Goal: Task Accomplishment & Management: Complete application form

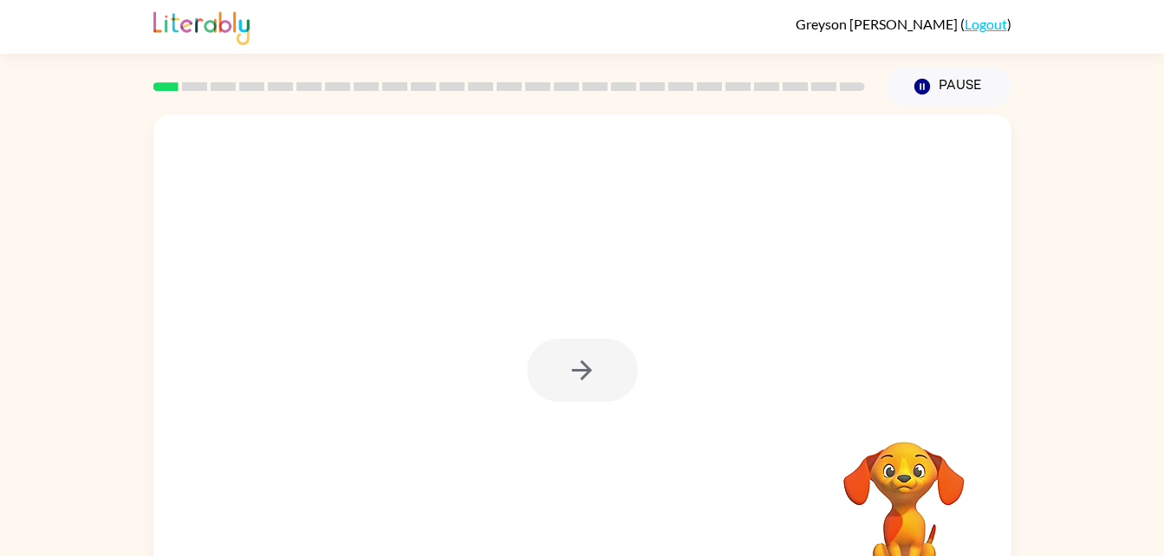
drag, startPoint x: 921, startPoint y: 531, endPoint x: 902, endPoint y: 467, distance: 66.9
click at [902, 467] on video "Your browser must support playing .mp4 files to use Literably. Please try using…" at bounding box center [903, 501] width 173 height 173
click at [591, 383] on icon "button" at bounding box center [582, 370] width 30 height 30
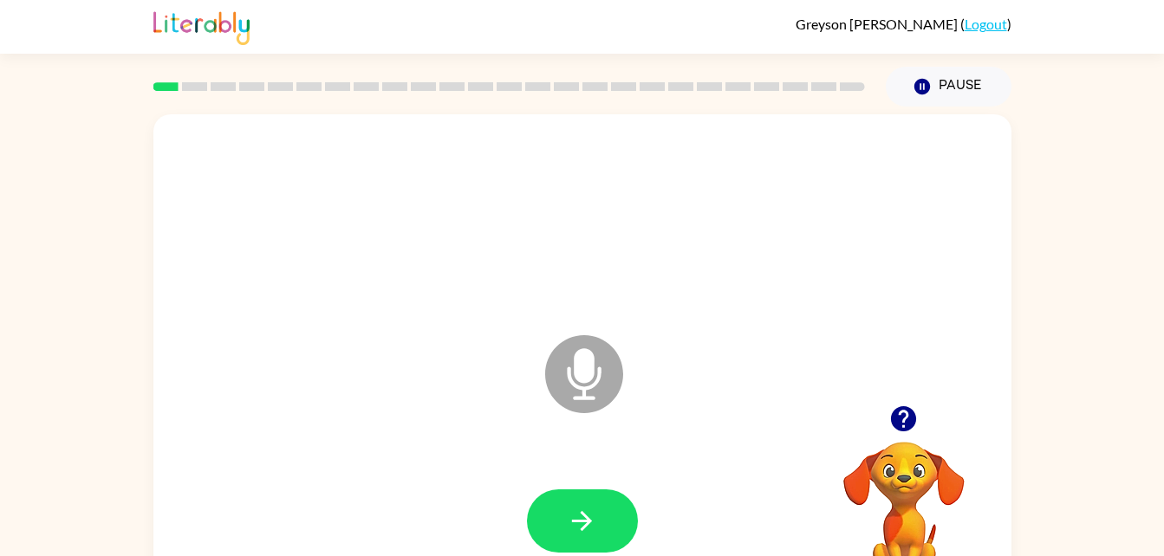
click at [653, 411] on icon "Microphone The Microphone is here when it is your turn to talk" at bounding box center [671, 396] width 260 height 130
click at [641, 447] on icon "Microphone The Microphone is here when it is your turn to talk" at bounding box center [671, 396] width 260 height 130
click at [549, 507] on button "button" at bounding box center [582, 521] width 111 height 63
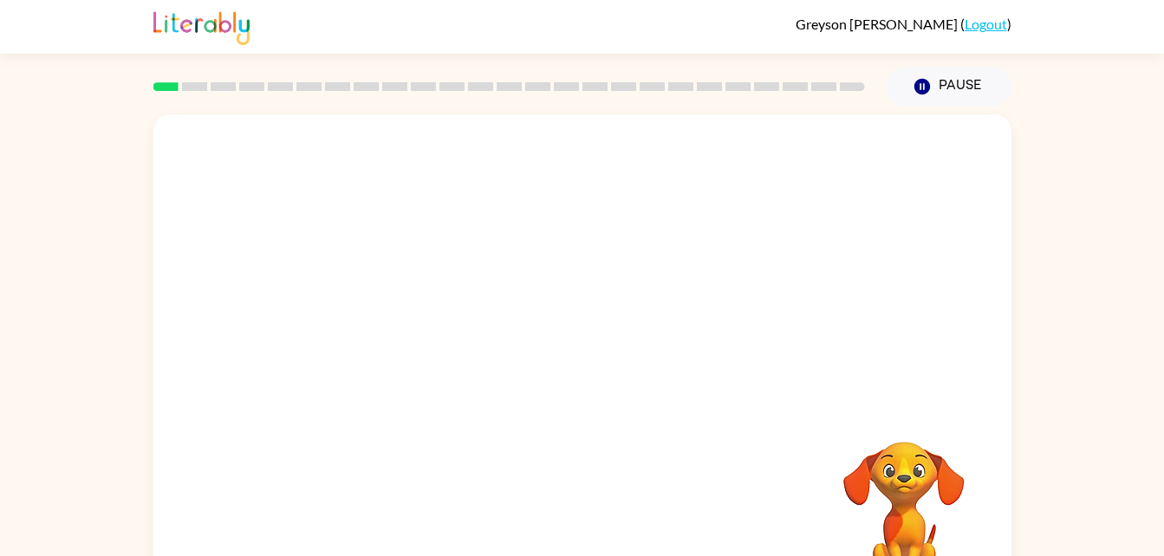
drag, startPoint x: 907, startPoint y: 502, endPoint x: 887, endPoint y: 439, distance: 65.5
click at [887, 439] on video "Your browser must support playing .mp4 files to use Literably. Please try using…" at bounding box center [903, 501] width 173 height 173
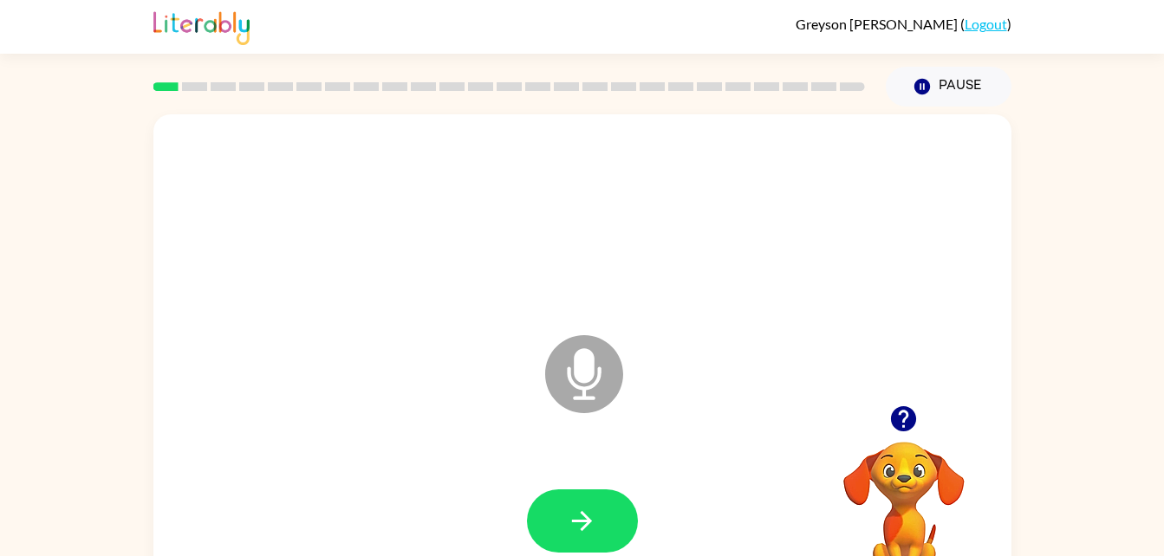
click at [654, 373] on icon "Microphone The Microphone is here when it is your turn to talk" at bounding box center [671, 396] width 260 height 130
click at [624, 439] on icon "Microphone The Microphone is here when it is your turn to talk" at bounding box center [671, 396] width 260 height 130
click at [902, 423] on icon "button" at bounding box center [903, 418] width 25 height 25
click at [580, 376] on icon "Microphone The Microphone is here when it is your turn to talk" at bounding box center [671, 396] width 260 height 130
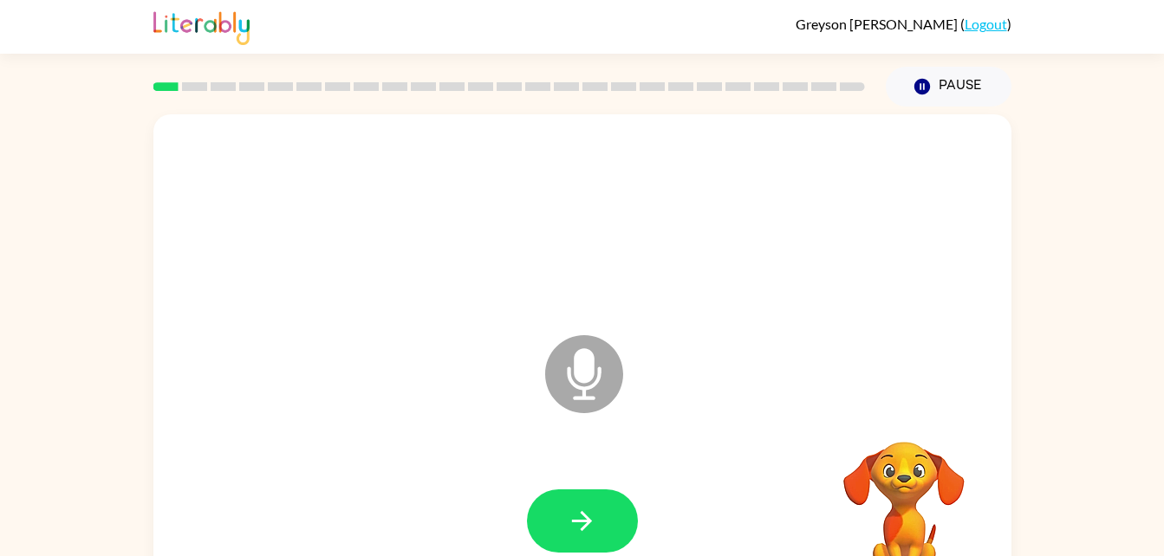
click at [580, 376] on icon "Microphone The Microphone is here when it is your turn to talk" at bounding box center [671, 396] width 260 height 130
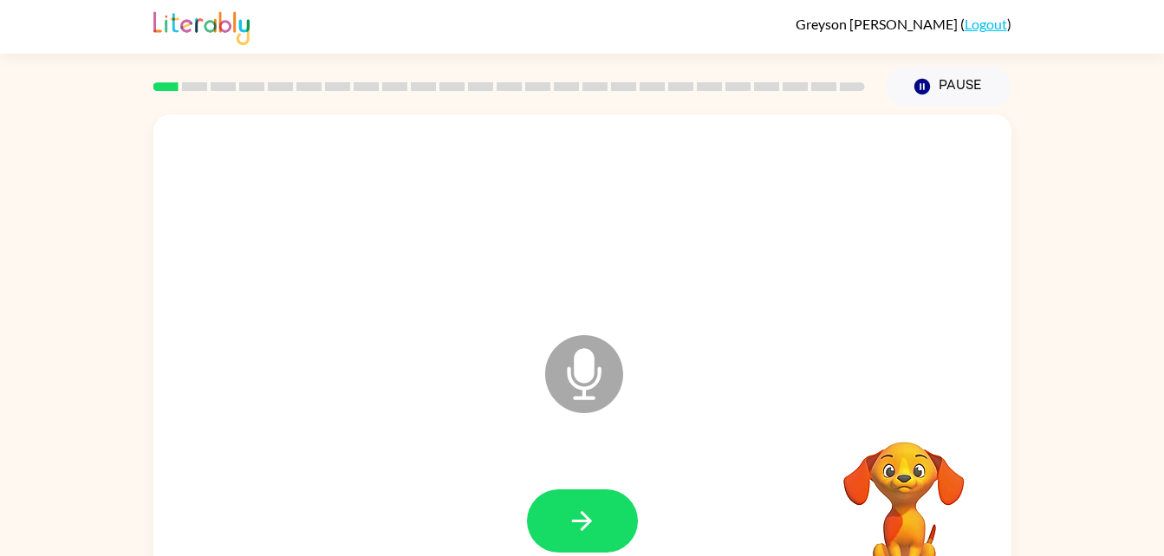
click at [580, 376] on icon "Microphone The Microphone is here when it is your turn to talk" at bounding box center [671, 396] width 260 height 130
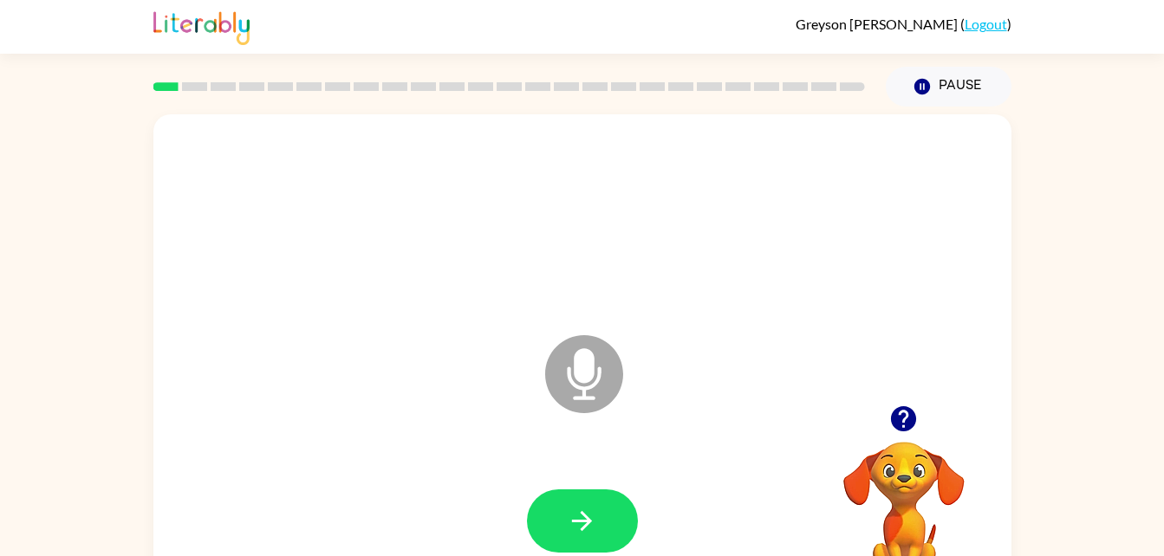
click at [580, 376] on icon "Microphone The Microphone is here when it is your turn to talk" at bounding box center [671, 396] width 260 height 130
drag, startPoint x: 582, startPoint y: 523, endPoint x: 555, endPoint y: 373, distance: 153.3
click at [555, 373] on icon at bounding box center [584, 374] width 78 height 78
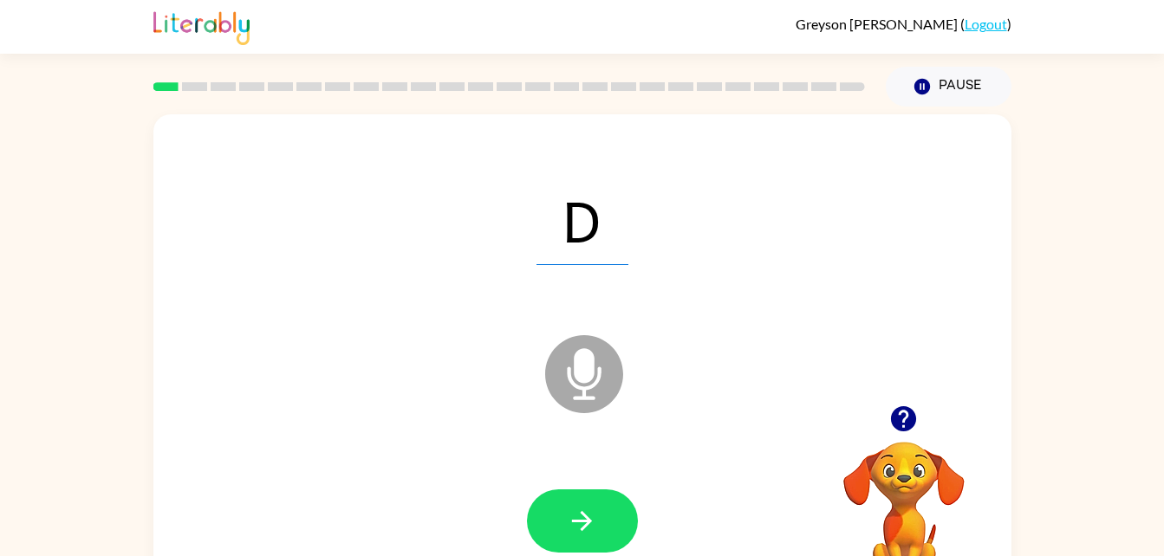
click at [555, 373] on icon at bounding box center [584, 374] width 78 height 78
click at [579, 383] on icon at bounding box center [584, 374] width 78 height 78
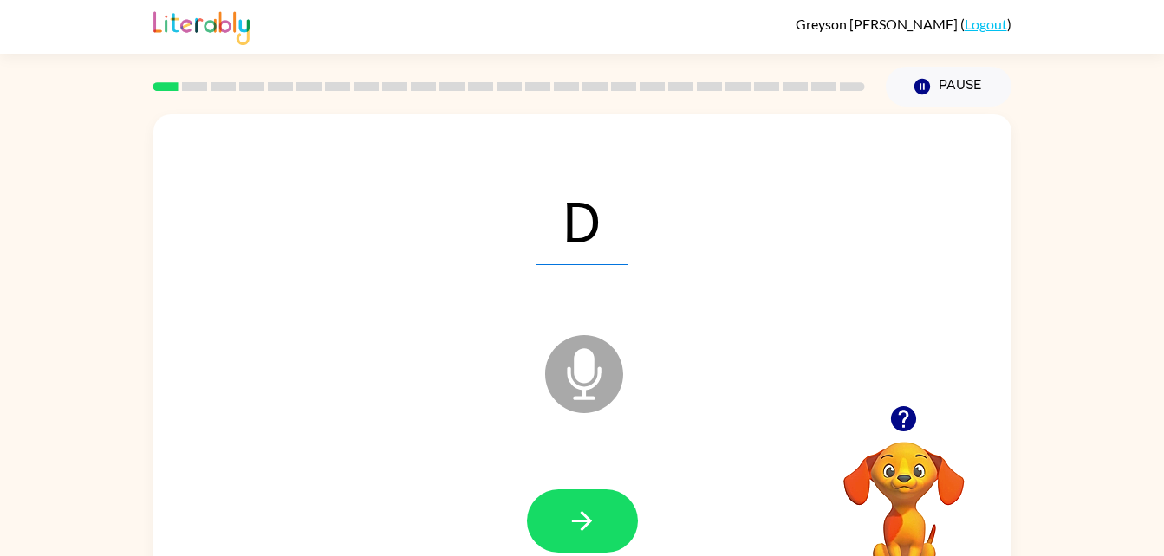
click at [579, 383] on icon at bounding box center [584, 374] width 78 height 78
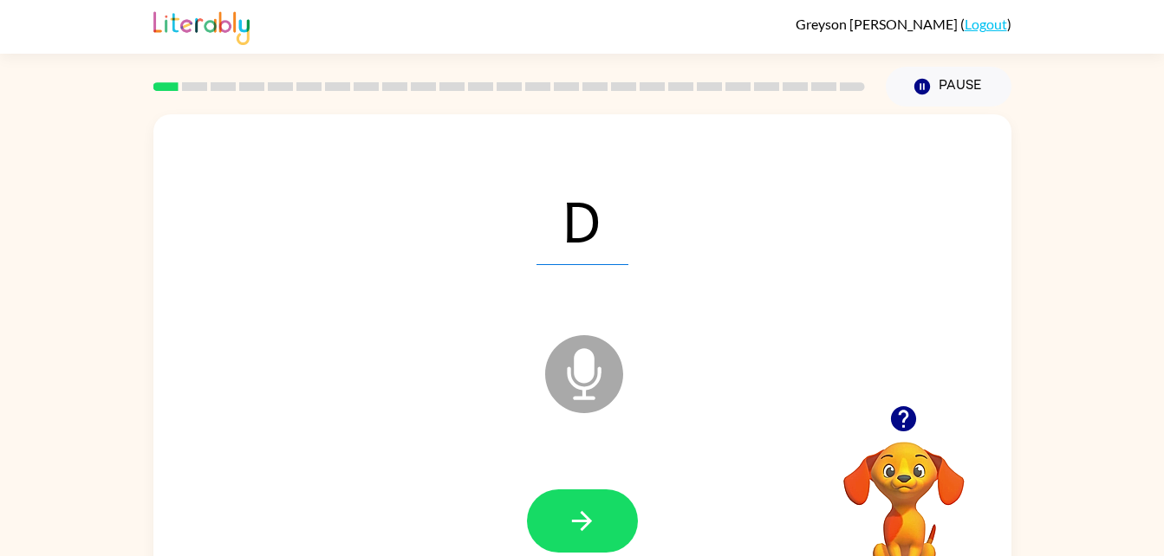
click at [579, 383] on icon at bounding box center [584, 374] width 78 height 78
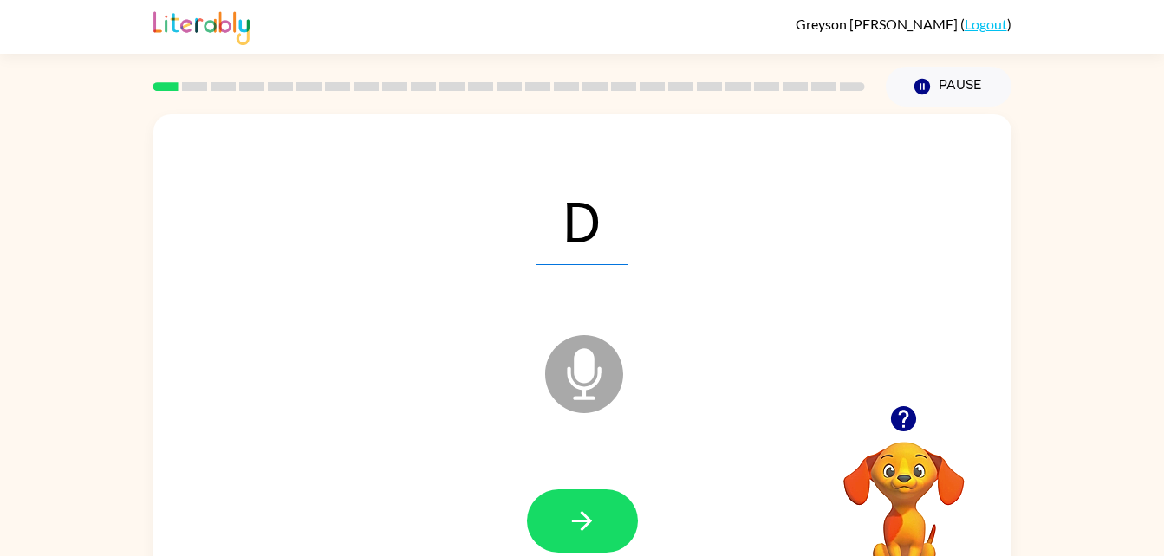
click at [579, 383] on icon at bounding box center [584, 374] width 78 height 78
click at [646, 399] on icon "Microphone The Microphone is here when it is your turn to talk" at bounding box center [671, 396] width 260 height 130
click at [587, 373] on icon "Microphone The Microphone is here when it is your turn to talk" at bounding box center [671, 396] width 260 height 130
click at [583, 405] on icon at bounding box center [584, 374] width 78 height 78
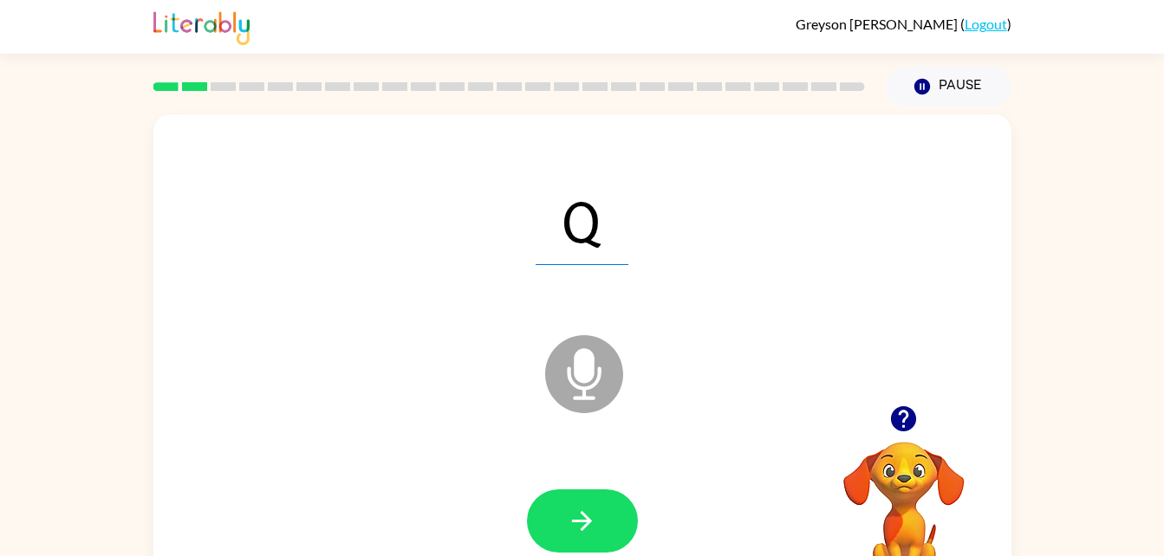
click at [583, 405] on icon at bounding box center [584, 374] width 78 height 78
click at [580, 423] on icon "Microphone The Microphone is here when it is your turn to talk" at bounding box center [671, 396] width 260 height 130
click at [954, 91] on button "Pause Pause" at bounding box center [949, 87] width 126 height 40
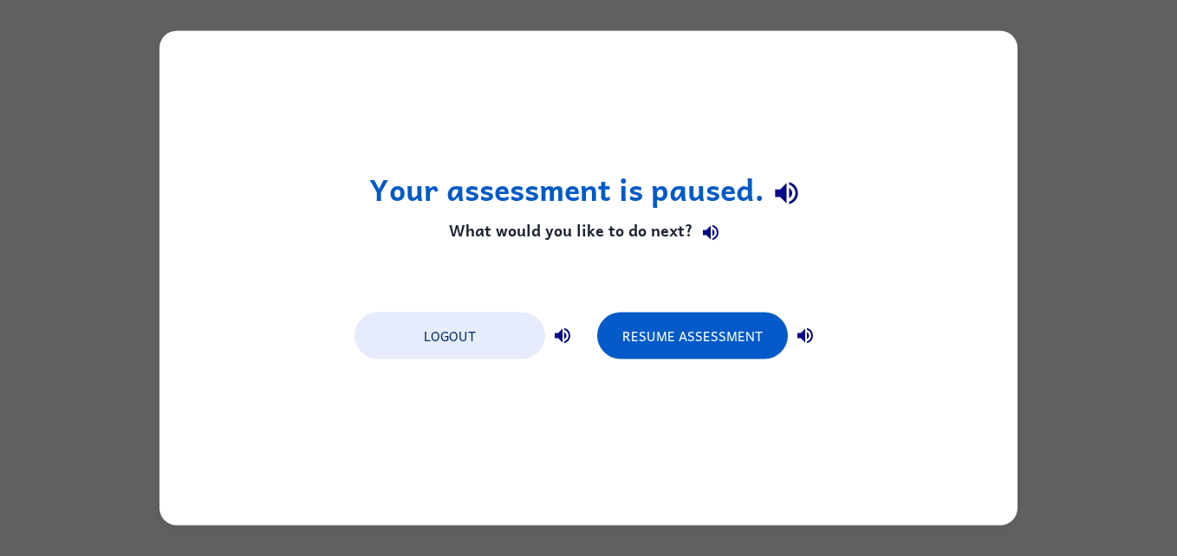
drag, startPoint x: 1096, startPoint y: 136, endPoint x: 1014, endPoint y: 134, distance: 82.3
drag, startPoint x: 1014, startPoint y: 134, endPoint x: 491, endPoint y: 304, distance: 549.5
click at [491, 304] on div "Logout Resume Assessment" at bounding box center [588, 335] width 485 height 66
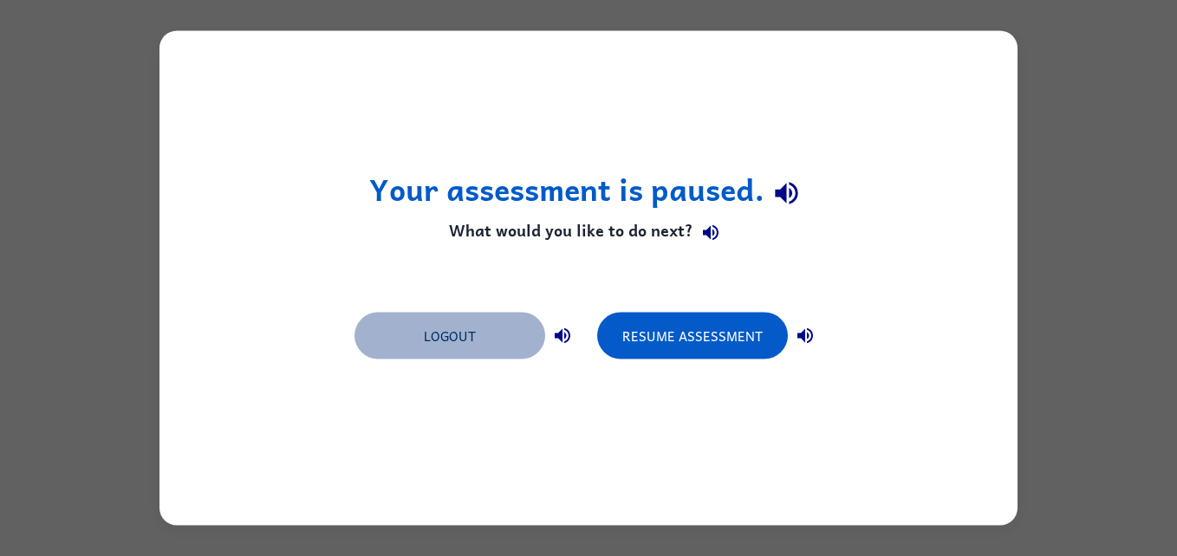
drag, startPoint x: 489, startPoint y: 320, endPoint x: 560, endPoint y: 357, distance: 80.2
click at [549, 357] on div "Logout" at bounding box center [466, 334] width 225 height 49
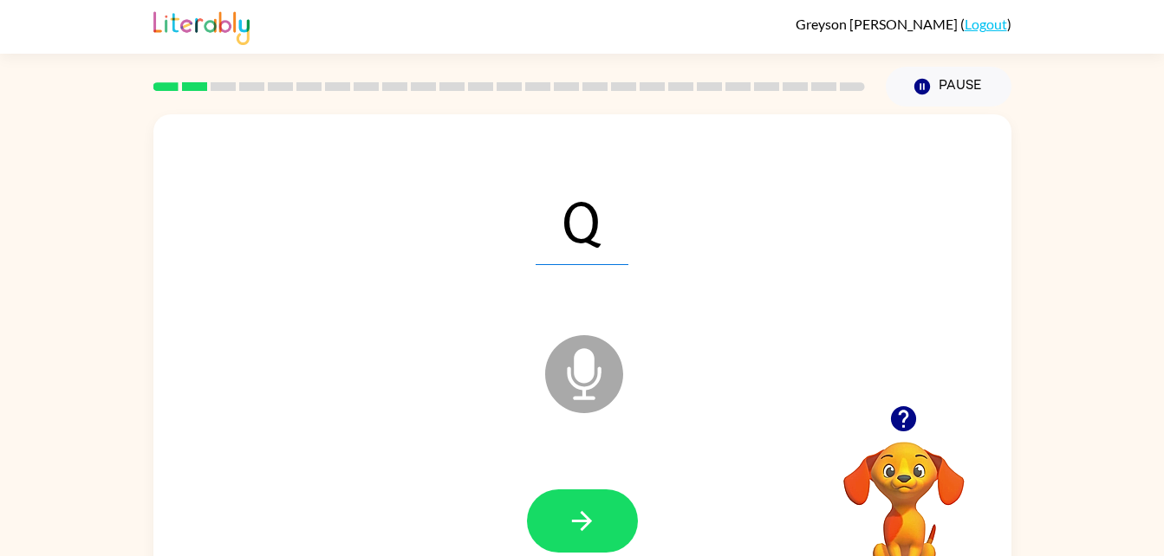
click at [892, 482] on video "Your browser must support playing .mp4 files to use Literably. Please try using…" at bounding box center [903, 501] width 173 height 173
click at [586, 373] on icon "Microphone The Microphone is here when it is your turn to talk" at bounding box center [671, 396] width 260 height 130
click at [610, 529] on button "button" at bounding box center [582, 521] width 111 height 63
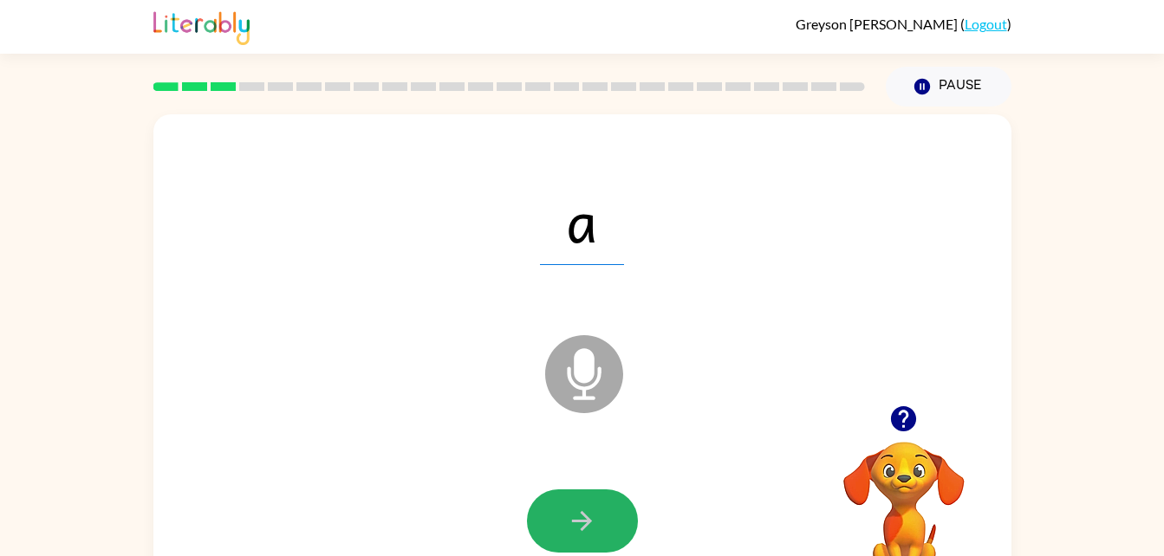
click at [610, 529] on button "button" at bounding box center [582, 521] width 111 height 63
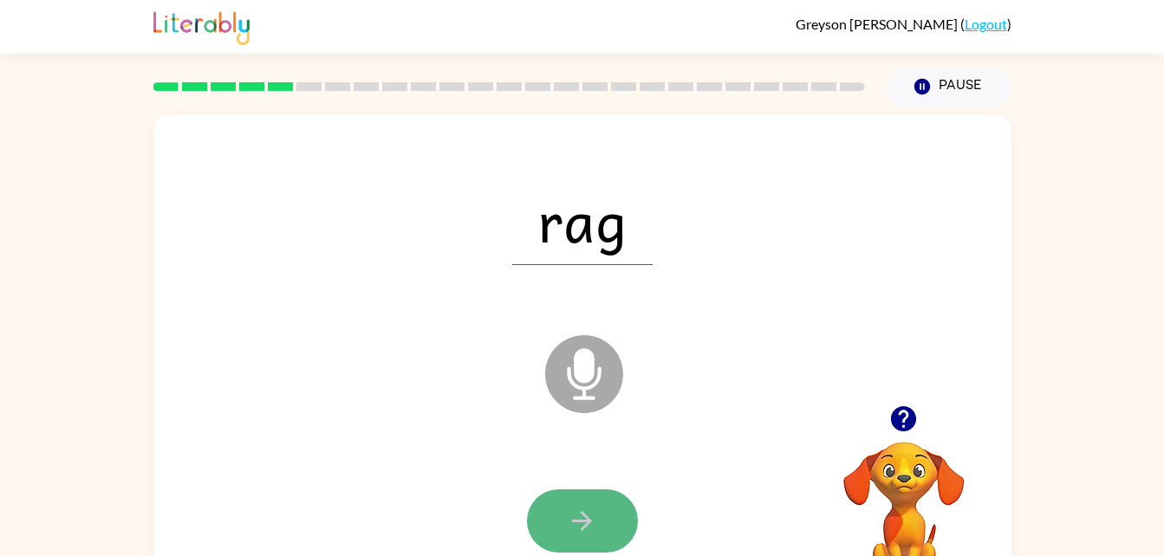
drag, startPoint x: 610, startPoint y: 529, endPoint x: 576, endPoint y: 531, distance: 33.8
click at [576, 531] on icon "button" at bounding box center [582, 521] width 30 height 30
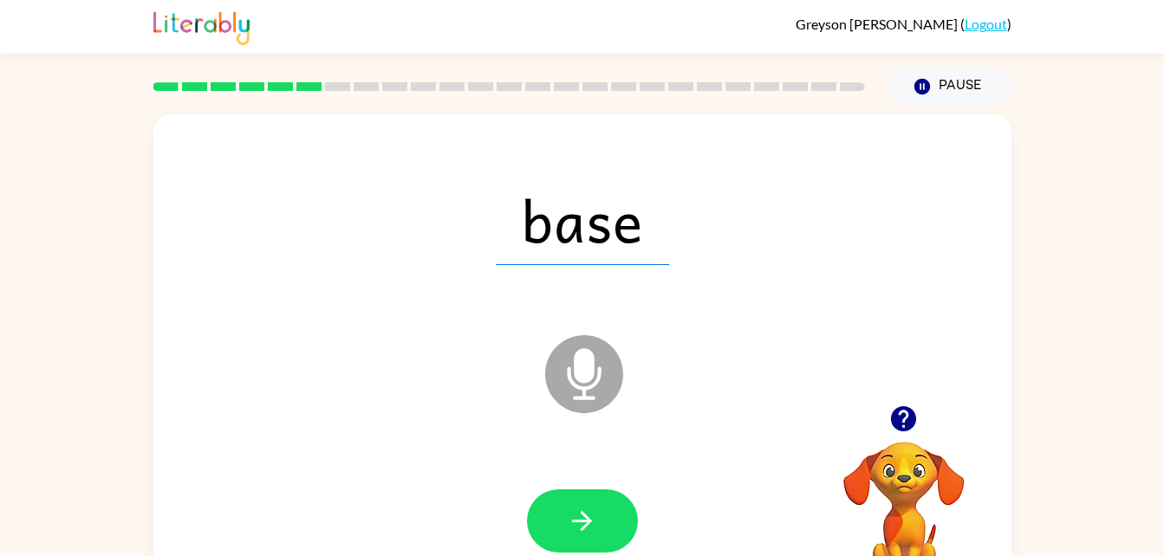
click at [576, 531] on icon "button" at bounding box center [582, 521] width 30 height 30
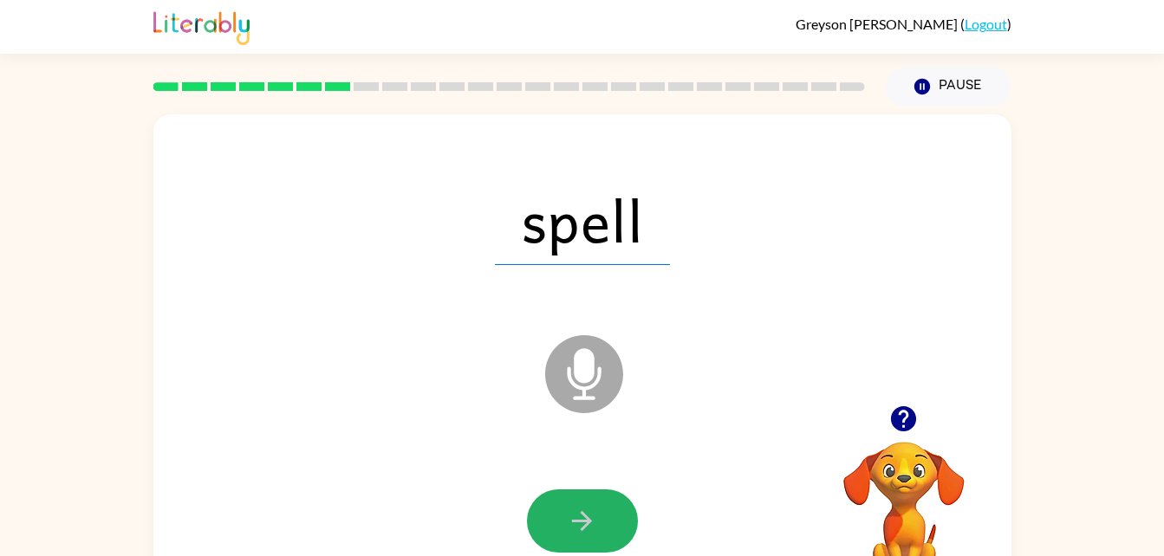
click at [576, 531] on icon "button" at bounding box center [582, 521] width 30 height 30
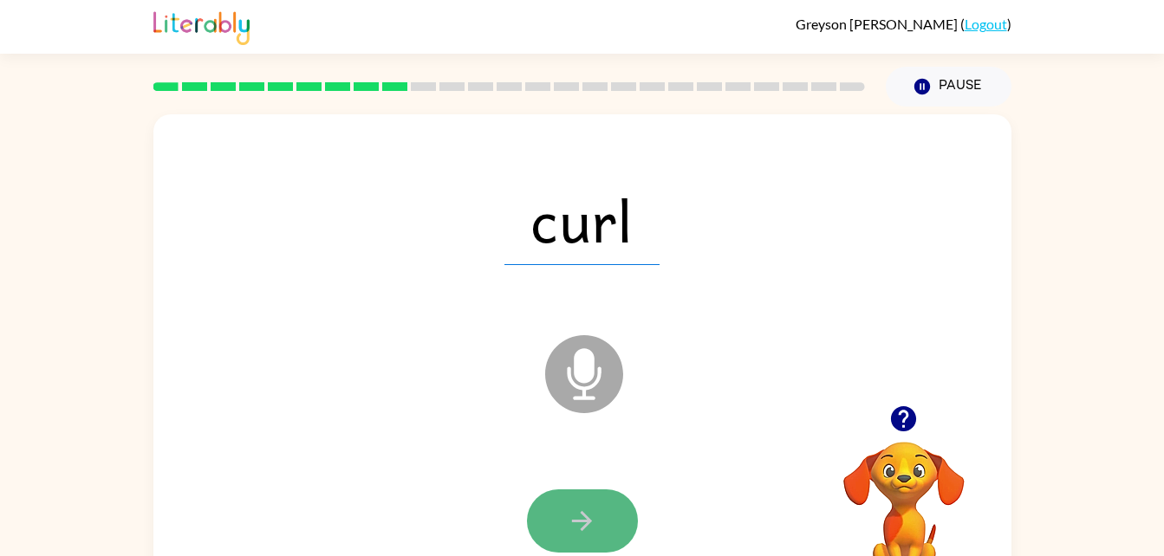
drag, startPoint x: 576, startPoint y: 531, endPoint x: 544, endPoint y: 522, distance: 33.5
click at [544, 522] on button "button" at bounding box center [582, 521] width 111 height 63
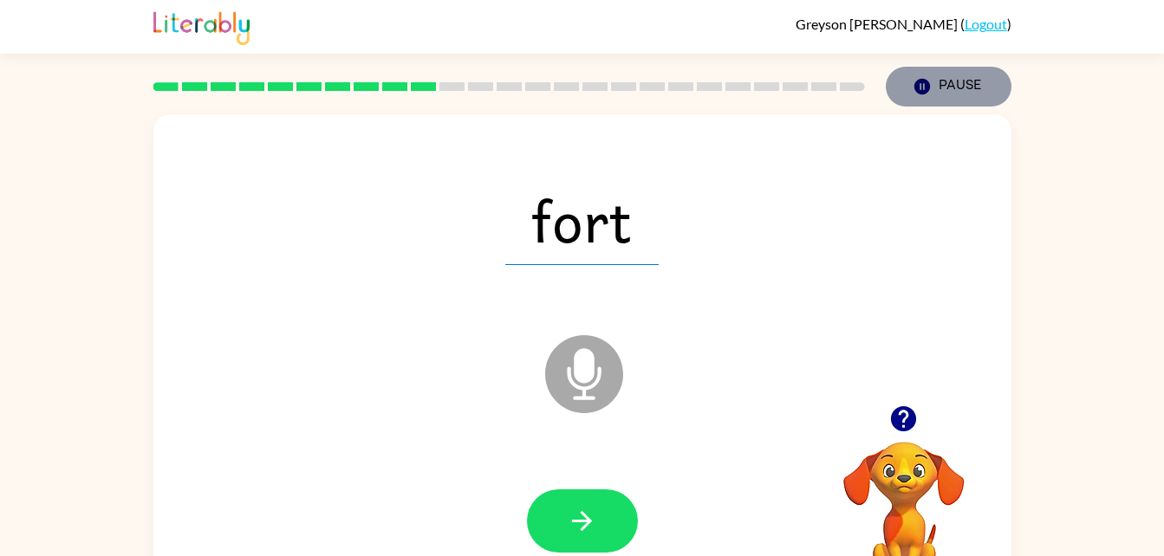
click at [957, 97] on button "Pause Pause" at bounding box center [949, 87] width 126 height 40
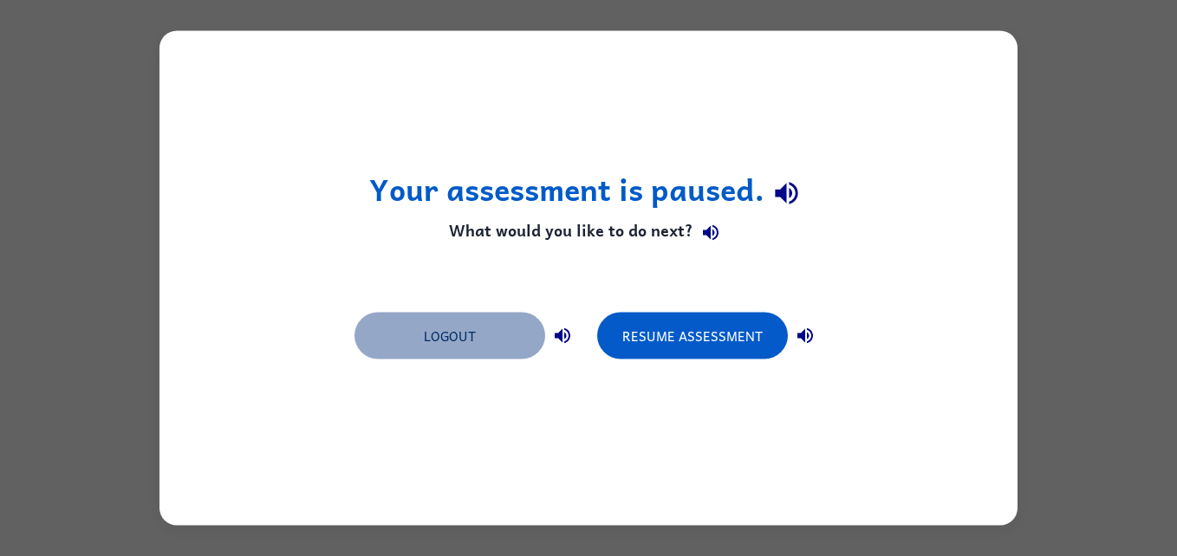
click at [483, 325] on button "Logout" at bounding box center [449, 336] width 191 height 47
